Goal: Information Seeking & Learning: Find specific fact

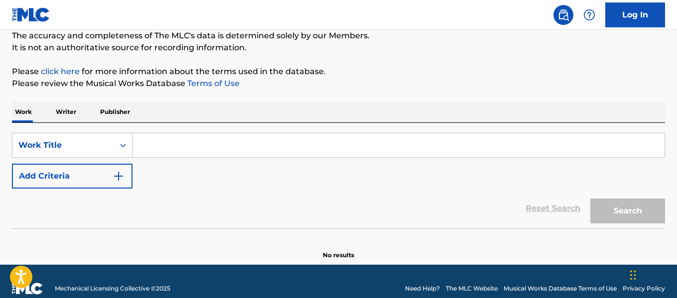
scroll to position [103, 0]
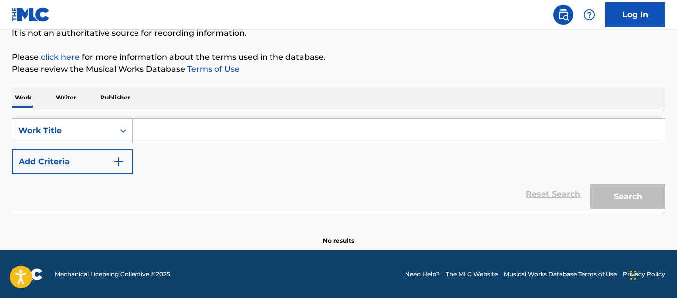
click at [256, 127] on input "Search Form" at bounding box center [398, 131] width 532 height 24
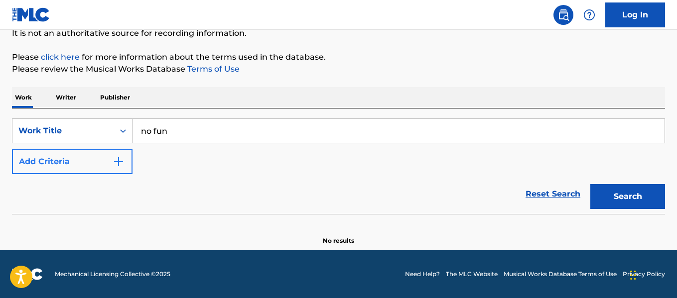
type input "no fun"
click at [68, 171] on button "Add Criteria" at bounding box center [72, 161] width 121 height 25
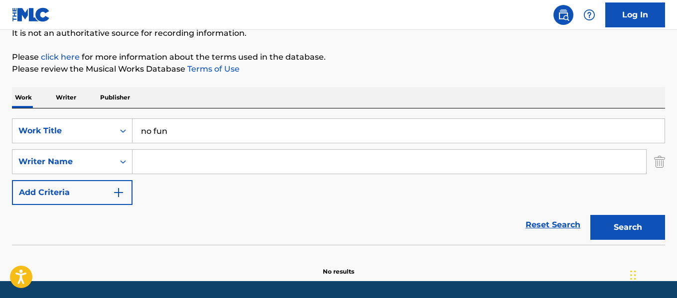
click at [171, 163] on input "Search Form" at bounding box center [388, 162] width 513 height 24
type input "the stooges"
click at [590, 215] on button "Search" at bounding box center [627, 227] width 75 height 25
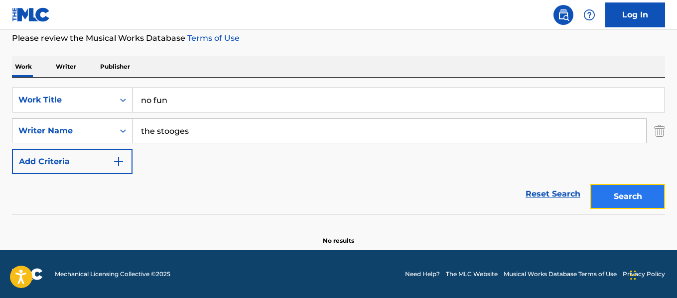
click at [617, 204] on button "Search" at bounding box center [627, 196] width 75 height 25
click at [323, 97] on input "no fun" at bounding box center [398, 100] width 532 height 24
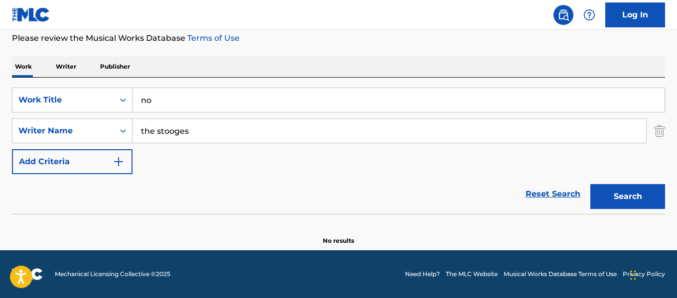
type input "n"
type input "No Fun"
click at [250, 128] on input "the stooges" at bounding box center [388, 131] width 513 height 24
type input "t"
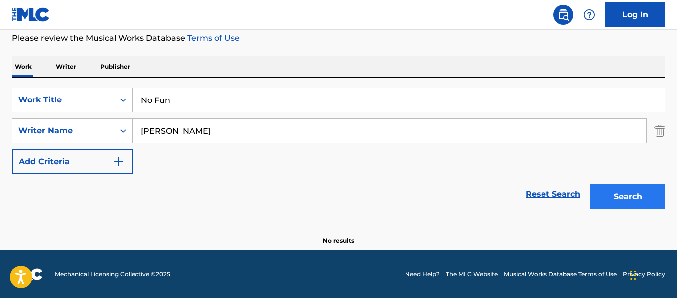
type input "[PERSON_NAME]"
click at [635, 197] on button "Search" at bounding box center [627, 196] width 75 height 25
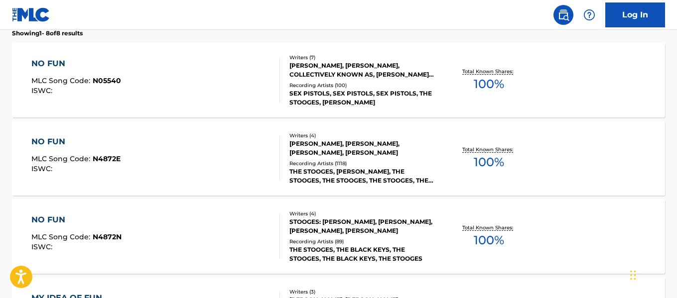
scroll to position [324, 0]
click at [43, 59] on div "NO FUN" at bounding box center [76, 64] width 90 height 12
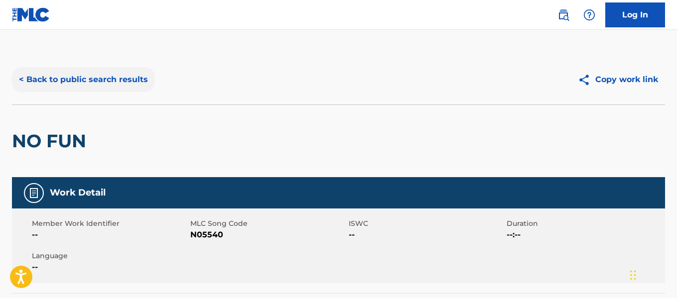
click at [62, 81] on button "< Back to public search results" at bounding box center [83, 79] width 143 height 25
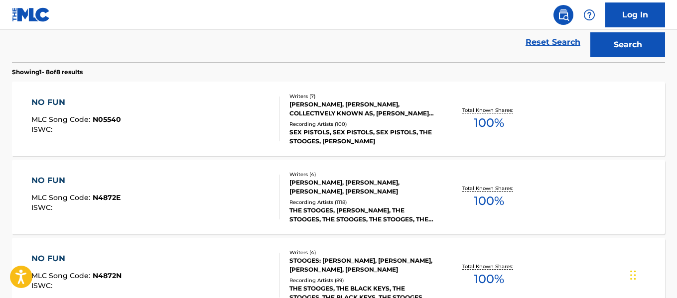
scroll to position [288, 0]
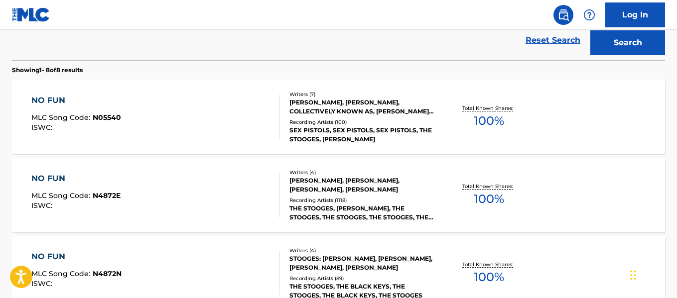
click at [62, 173] on div "NO FUN" at bounding box center [75, 179] width 89 height 12
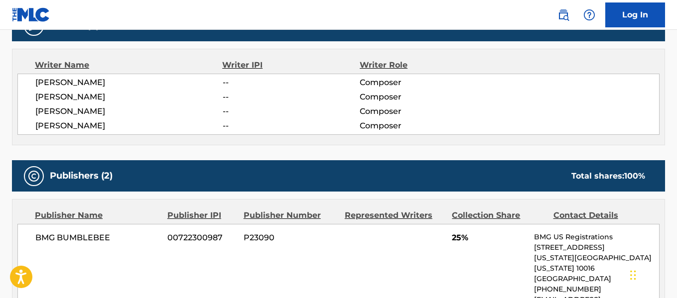
scroll to position [336, 0]
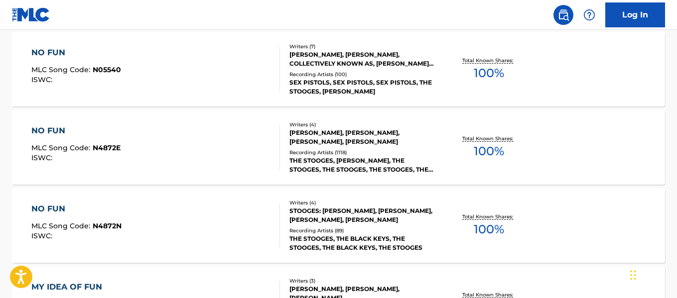
scroll to position [345, 0]
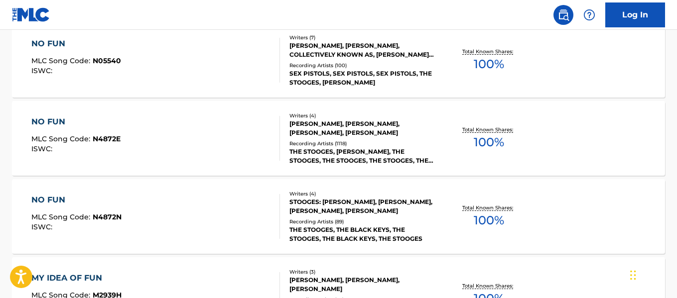
click at [53, 205] on div "NO FUN" at bounding box center [76, 200] width 90 height 12
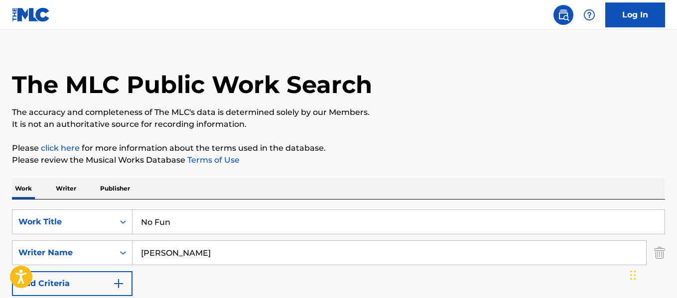
scroll to position [11, 0]
